Goal: Find specific page/section: Find specific page/section

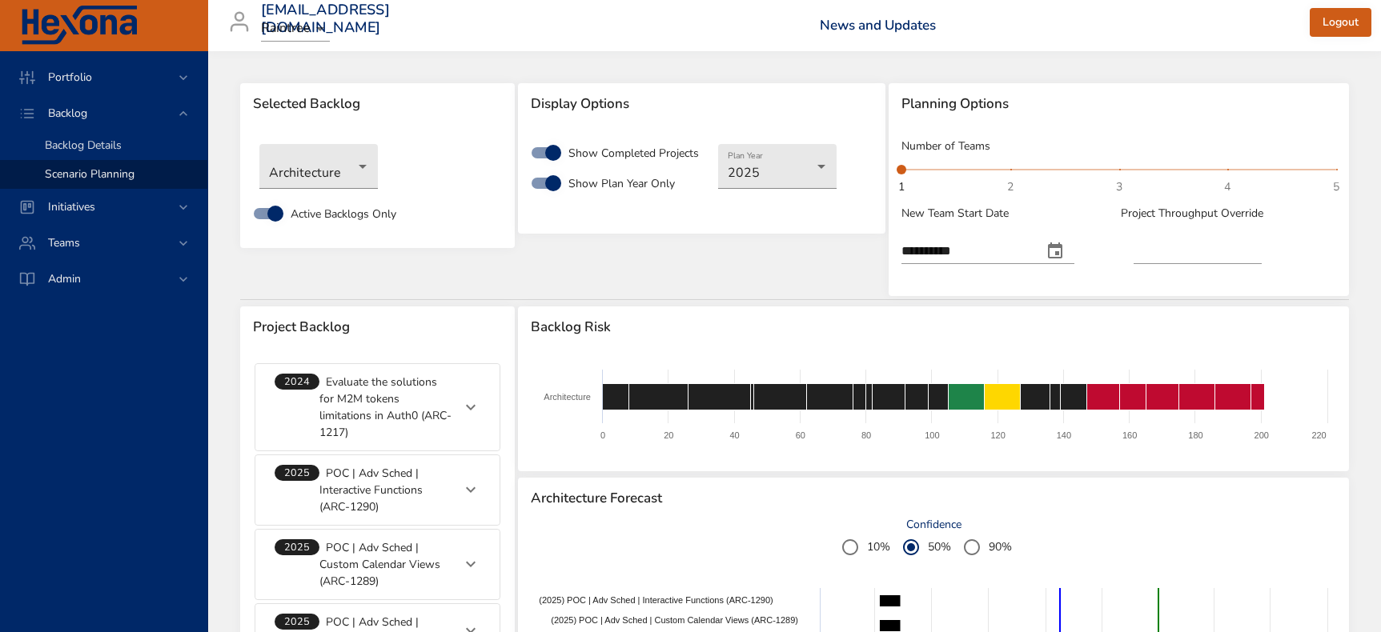
click at [126, 146] on div "Backlog Details" at bounding box center [120, 146] width 150 height 16
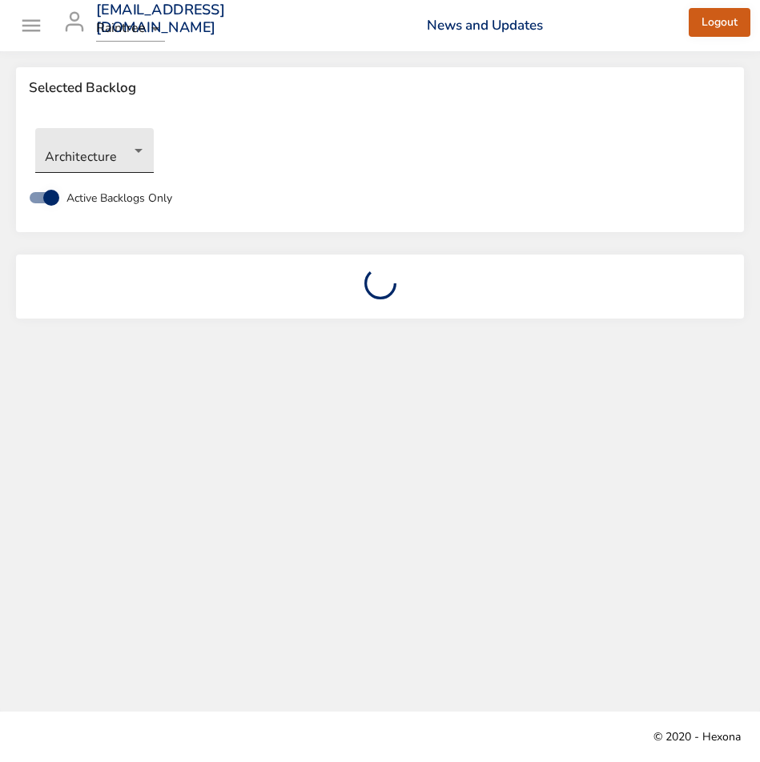
click at [129, 149] on body "Portfolio Backlog Backlog Details Scenario Planning Initiatives Teams Admin [EM…" at bounding box center [380, 381] width 760 height 762
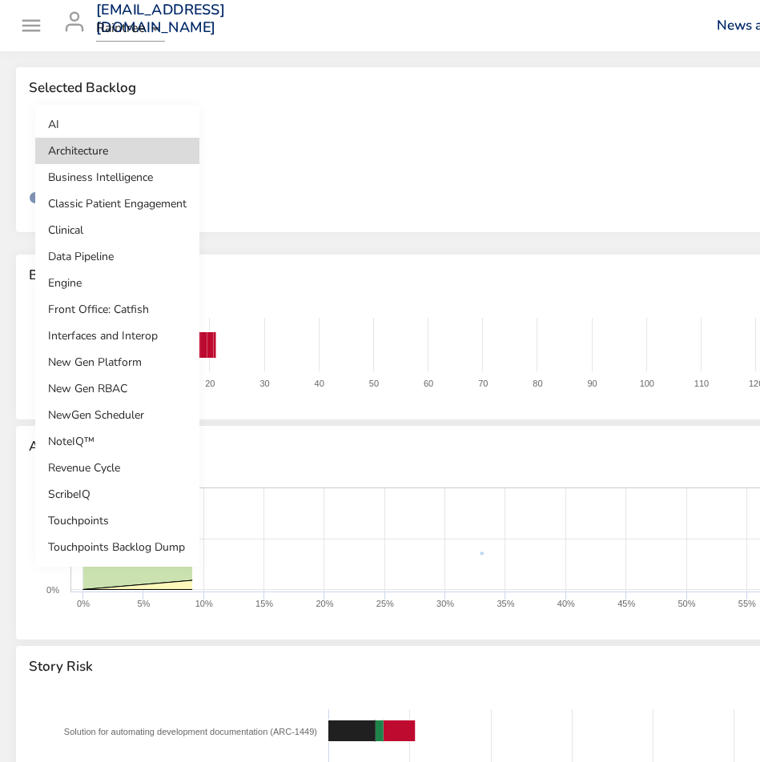
click at [89, 389] on li "New Gen RBAC" at bounding box center [117, 388] width 164 height 26
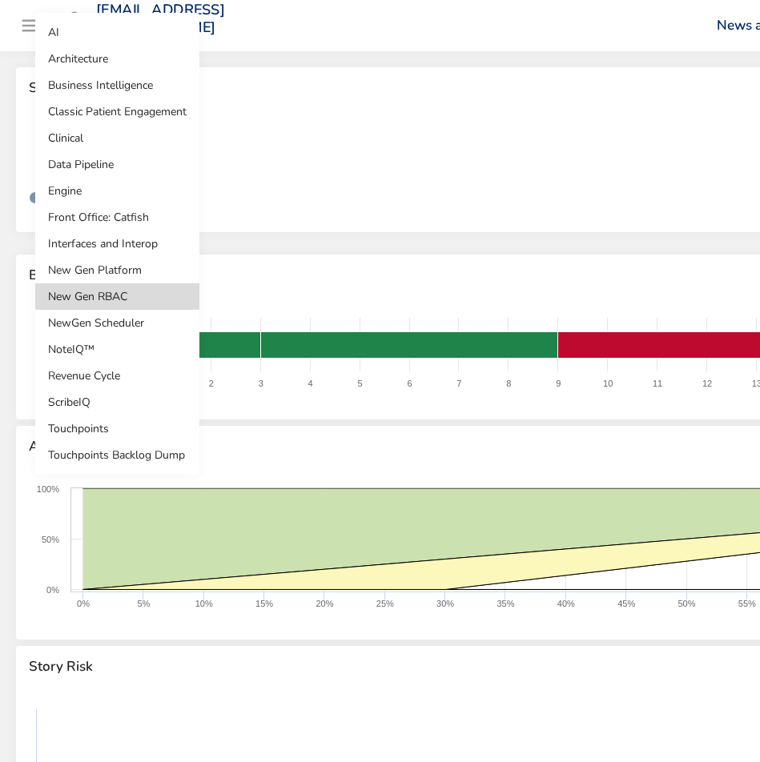
click at [131, 158] on body "Portfolio Backlog Backlog Details Scenario Planning Initiatives Teams Admin [PE…" at bounding box center [380, 381] width 760 height 762
click at [74, 350] on li "NoteIQ™" at bounding box center [117, 349] width 164 height 26
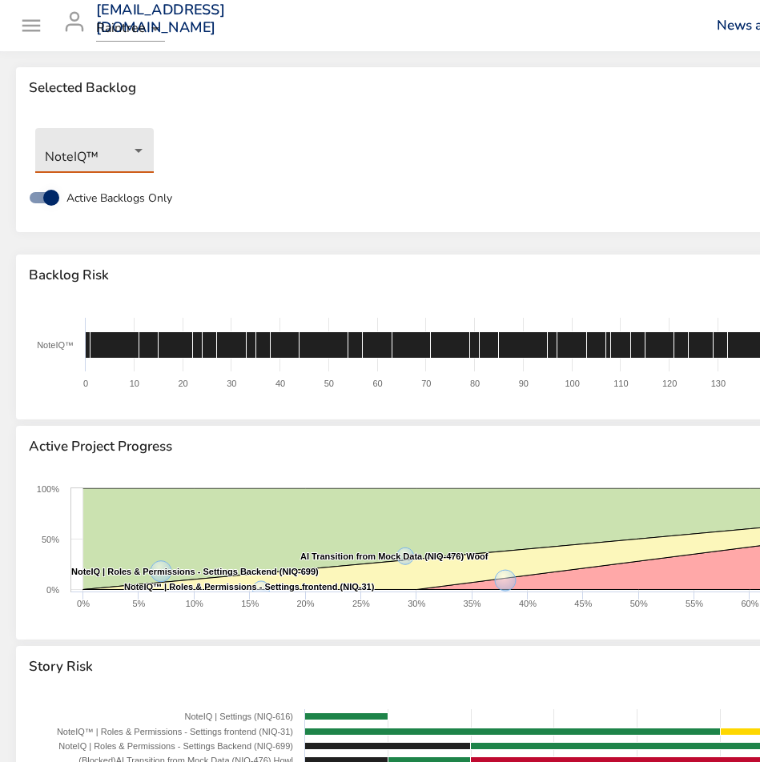
click at [140, 150] on body "Portfolio Backlog Backlog Details Scenario Planning Initiatives Teams Admin [PE…" at bounding box center [380, 381] width 760 height 762
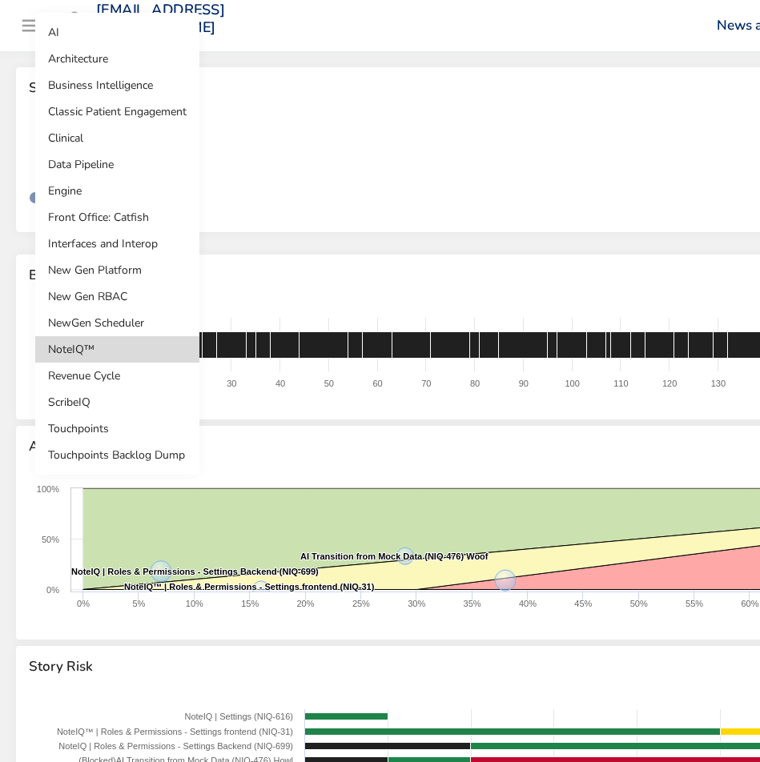
click at [91, 291] on li "New Gen RBAC" at bounding box center [117, 296] width 164 height 26
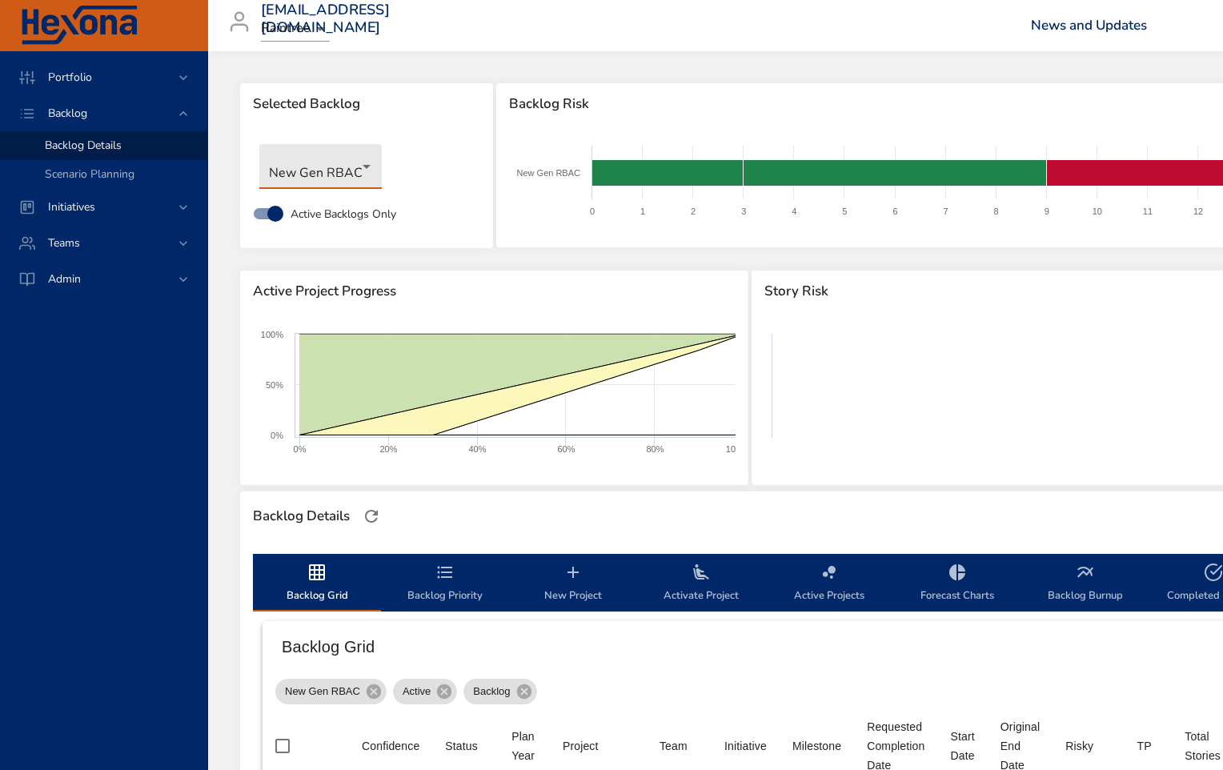
click at [352, 178] on body "Portfolio Backlog Backlog Details Scenario Planning Initiatives Teams Admin [PE…" at bounding box center [611, 385] width 1223 height 770
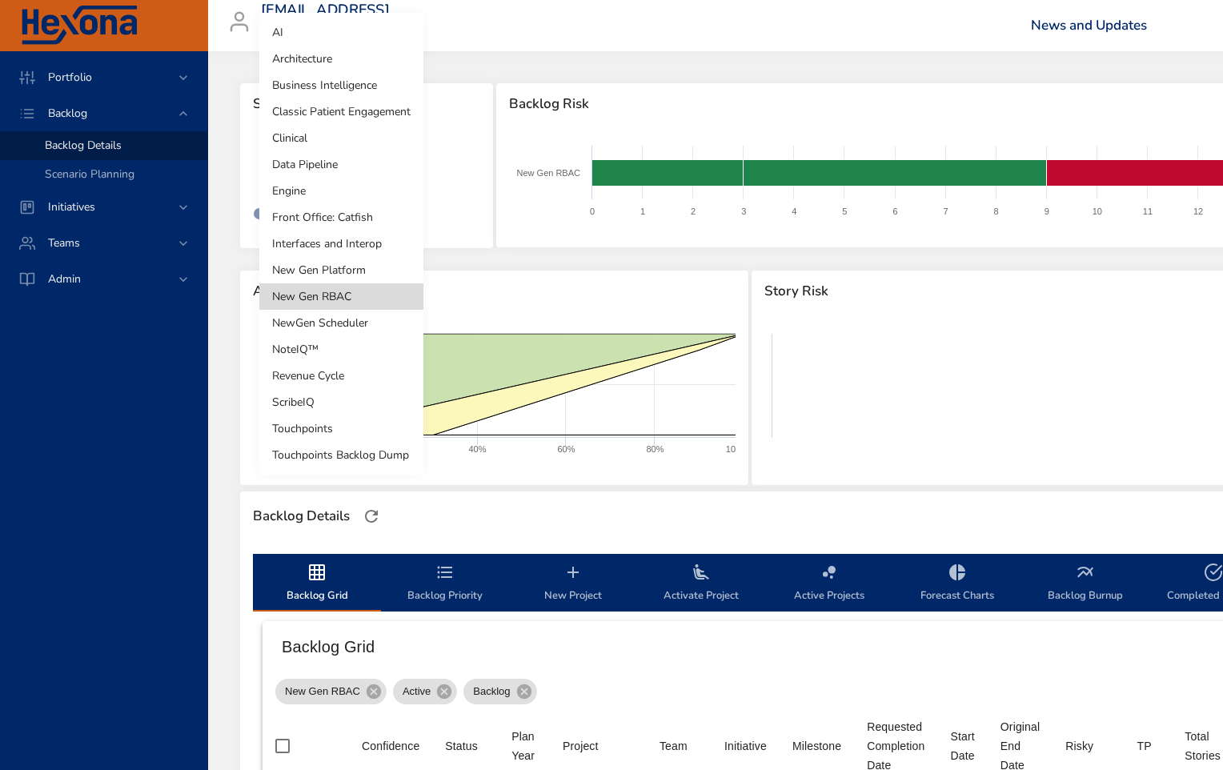
click at [219, 270] on div at bounding box center [611, 385] width 1223 height 770
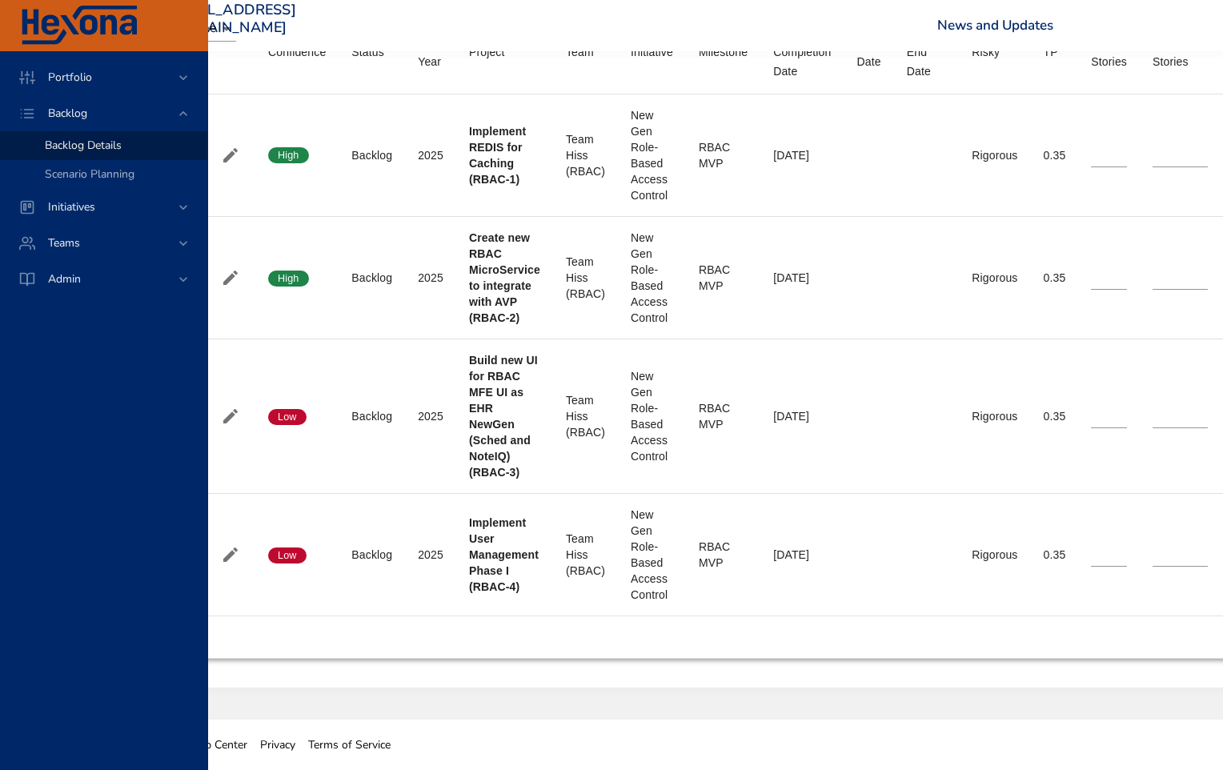
scroll to position [694, 0]
